Goal: Task Accomplishment & Management: Manage account settings

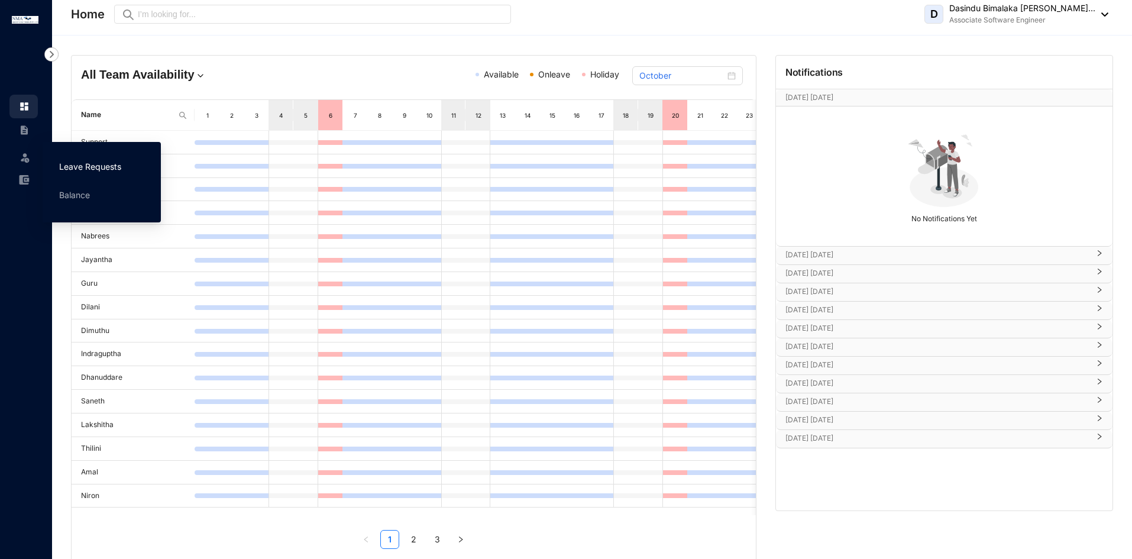
click at [67, 161] on link "Leave Requests" at bounding box center [90, 166] width 62 height 10
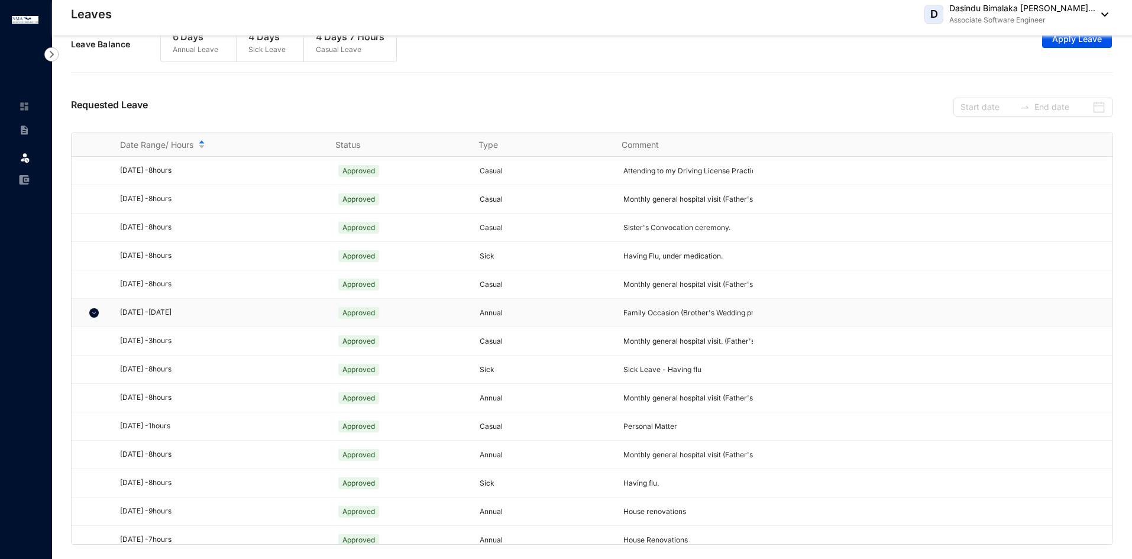
scroll to position [351, 0]
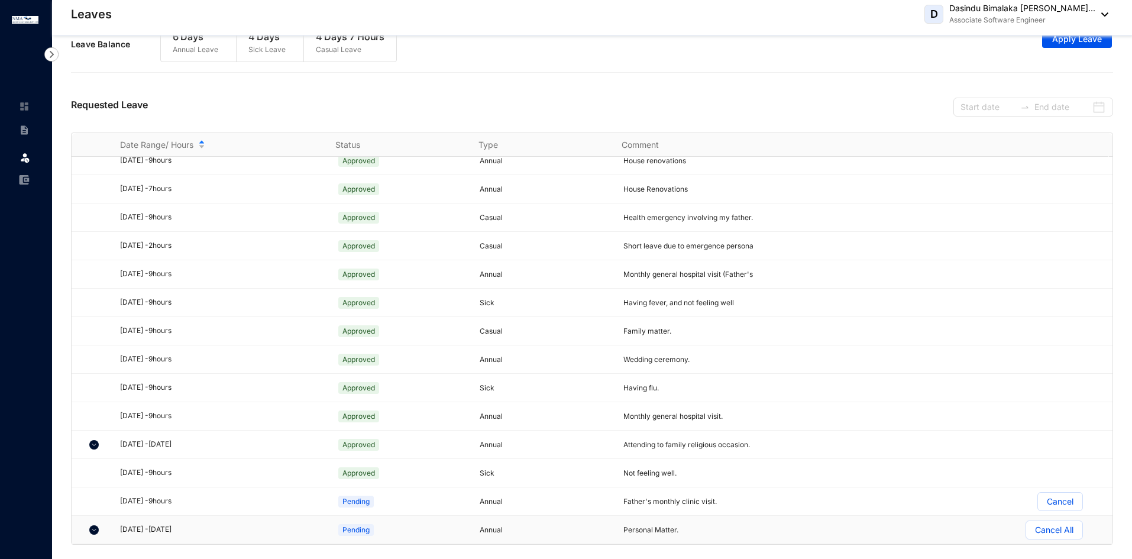
click at [1050, 531] on p "Cancel All" at bounding box center [1054, 530] width 38 height 18
click at [1026, 533] on input "Cancel All" at bounding box center [1026, 533] width 0 height 0
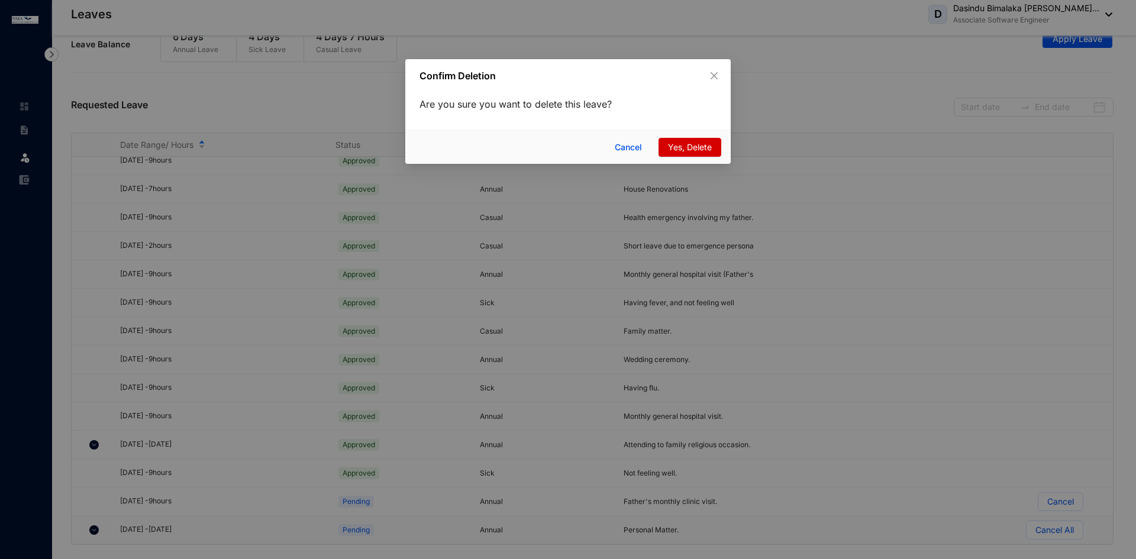
click at [697, 151] on span "Yes, Delete" at bounding box center [690, 147] width 44 height 13
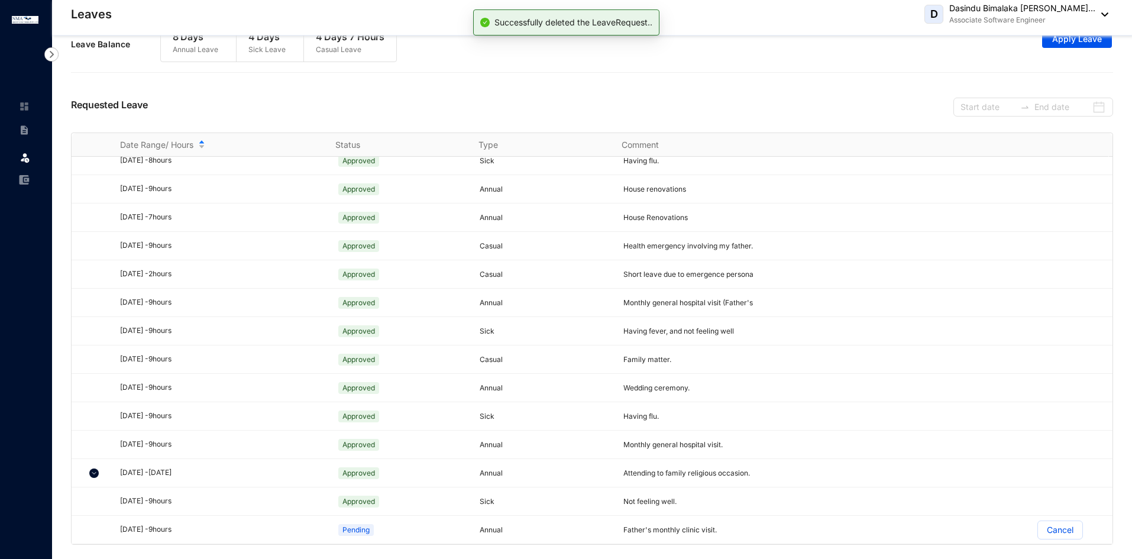
scroll to position [322, 0]
click at [1060, 534] on p "Cancel" at bounding box center [1060, 530] width 27 height 18
click at [1038, 533] on input "Cancel" at bounding box center [1038, 533] width 0 height 0
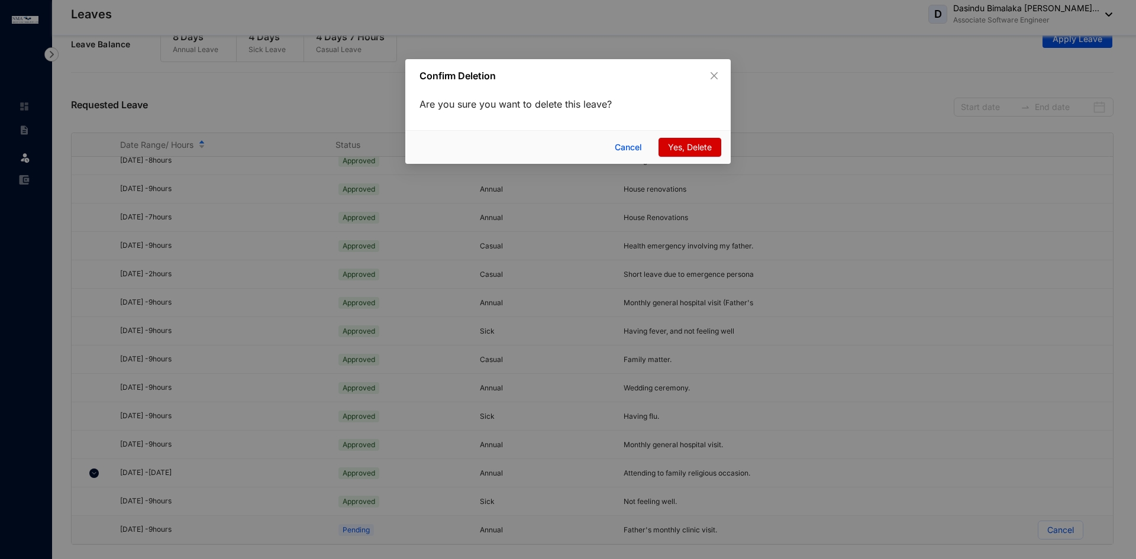
click at [694, 140] on button "Yes, Delete" at bounding box center [689, 147] width 63 height 19
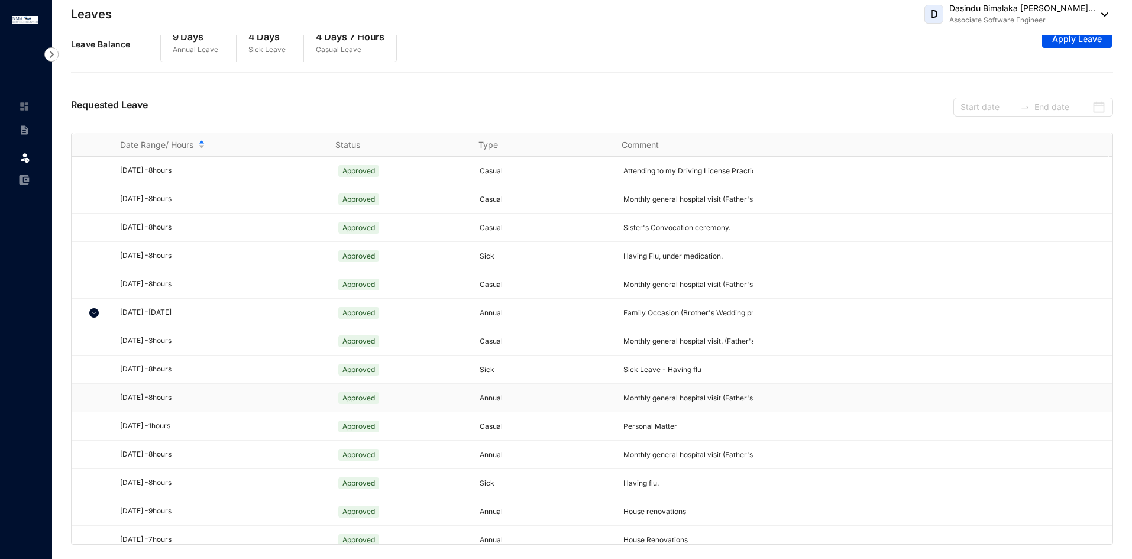
scroll to position [0, 0]
